Goal: Find specific page/section: Find specific page/section

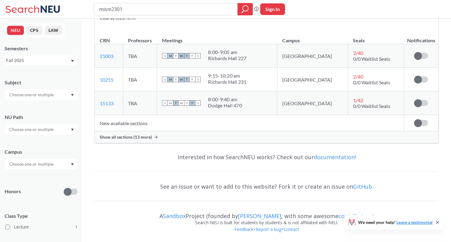
scroll to position [103, 0]
click at [153, 143] on div "Show all sections (13 more)" at bounding box center [267, 137] width 344 height 12
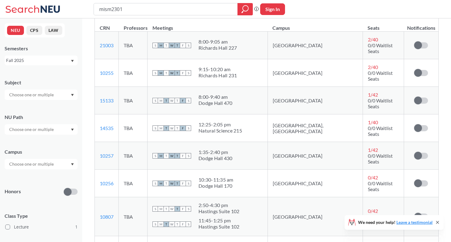
scroll to position [116, 0]
click at [241, 8] on div at bounding box center [245, 9] width 15 height 12
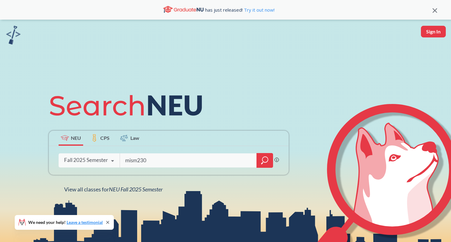
type input "mism2301"
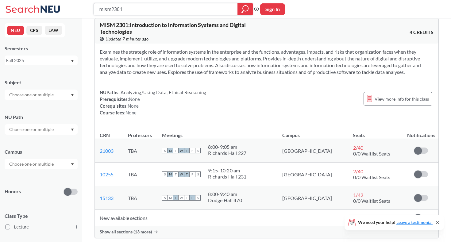
scroll to position [22, 0]
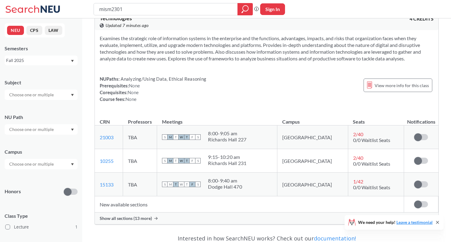
click at [140, 212] on td "New available sections" at bounding box center [249, 204] width 309 height 16
click at [140, 215] on div "Show all sections (13 more)" at bounding box center [267, 219] width 344 height 12
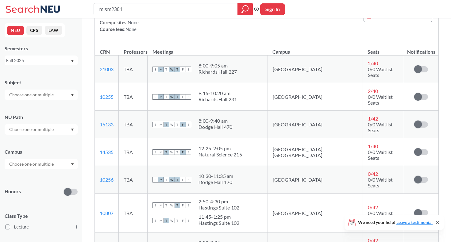
scroll to position [94, 0]
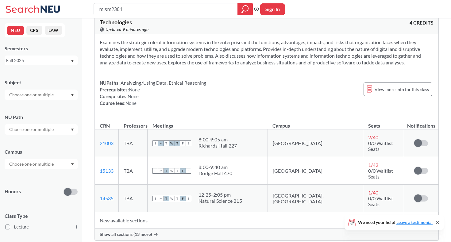
scroll to position [24, 0]
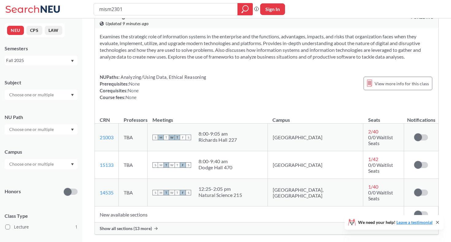
click at [212, 223] on div "Show all sections (13 more)" at bounding box center [267, 229] width 344 height 12
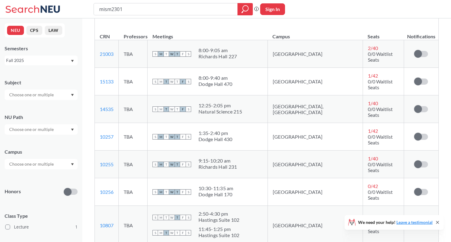
scroll to position [113, 0]
